Goal: Find specific page/section: Find specific page/section

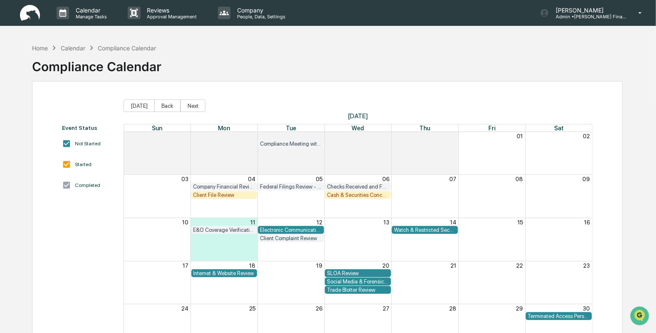
click at [15, 4] on div "Calendar Manage Tasks Reviews Approval Management Company People, Data, Setting…" at bounding box center [328, 13] width 656 height 26
click at [29, 14] on img at bounding box center [30, 13] width 20 height 16
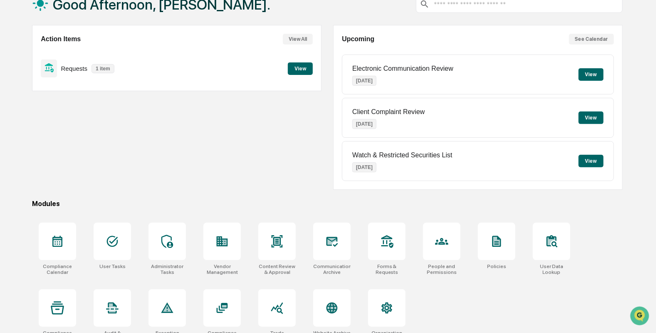
scroll to position [69, 0]
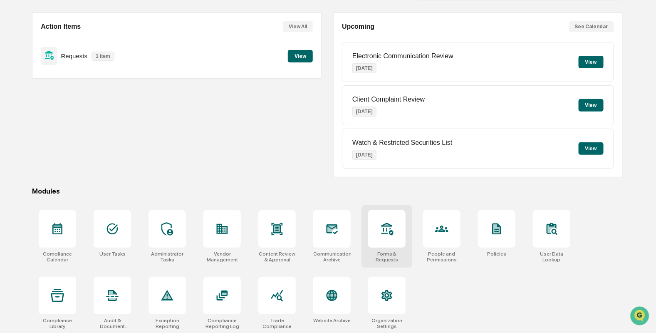
click at [387, 227] on icon at bounding box center [387, 228] width 12 height 13
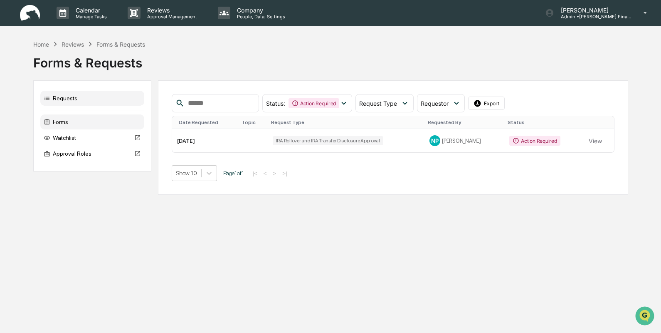
click at [59, 120] on div "Forms" at bounding box center [92, 121] width 104 height 15
